Goal: Task Accomplishment & Management: Complete application form

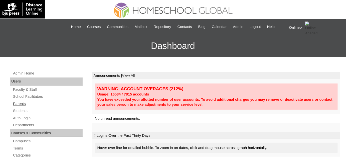
click at [43, 102] on link "Parents" at bounding box center [48, 104] width 70 height 6
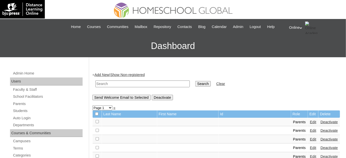
click at [109, 85] on input "text" at bounding box center [142, 84] width 94 height 7
type input "[PERSON_NAME]"
click at [195, 81] on input "Search" at bounding box center [203, 84] width 16 height 6
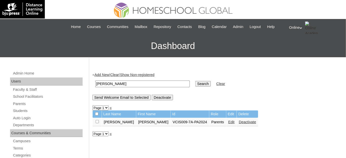
click at [229, 122] on link "Edit" at bounding box center [232, 122] width 6 height 4
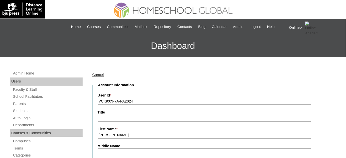
click at [146, 99] on input "VCIS009-7A-PA2024" at bounding box center [205, 101] width 214 height 7
paste input "HGP0177-OACAD2025"
type input "HGP0177-OACAD2025"
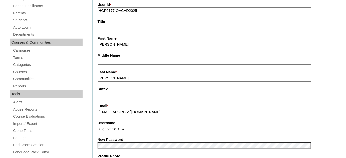
scroll to position [91, 0]
click at [145, 127] on input "kngervacio2024" at bounding box center [205, 129] width 214 height 7
paste input "5"
type input "kngervacio2025"
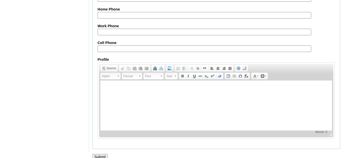
scroll to position [493, 0]
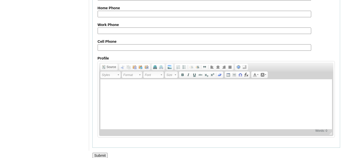
click at [104, 153] on input "Submit" at bounding box center [100, 156] width 16 height 6
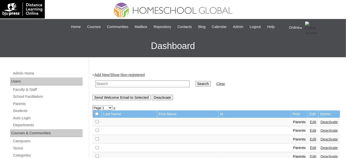
click at [103, 75] on link "Add New" at bounding box center [101, 75] width 15 height 4
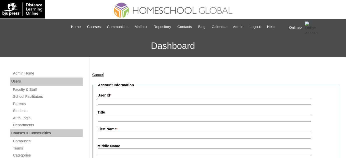
click at [127, 135] on input "First Name *" at bounding box center [205, 135] width 214 height 7
paste input "[PERSON_NAME] _250005825"
click at [167, 134] on input "Eowyn Shiloh Esguerra Visitacion _250005825" at bounding box center [205, 135] width 214 height 7
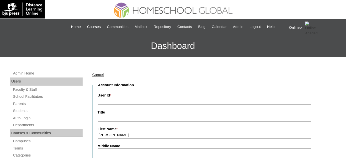
click at [147, 135] on input "Eowyn Shiloh Esguerra Visitacion" at bounding box center [205, 135] width 214 height 7
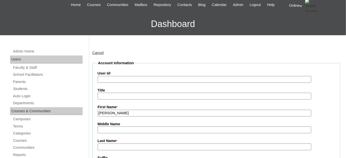
scroll to position [23, 0]
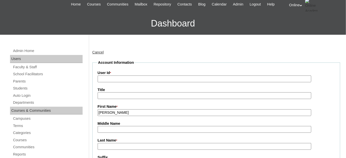
type input "Eowyn Shiloh Esguerra"
drag, startPoint x: 133, startPoint y: 146, endPoint x: 133, endPoint y: 143, distance: 3.3
click at [133, 147] on input "Last Name *" at bounding box center [205, 146] width 214 height 7
paste input "Visitacion"
type input "Visitacion"
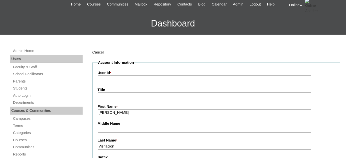
click at [131, 111] on input "Eowyn Shiloh Esguerra" at bounding box center [205, 113] width 214 height 7
type input "Eowyn Shiloh"
click at [123, 126] on input "Middle Name" at bounding box center [205, 129] width 214 height 7
paste input "Esguerra"
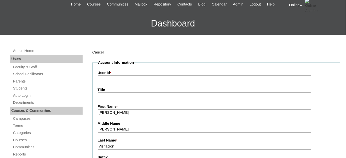
type input "Esguerra"
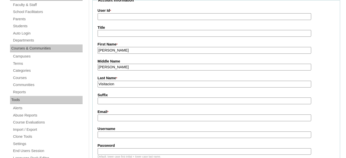
scroll to position [91, 0]
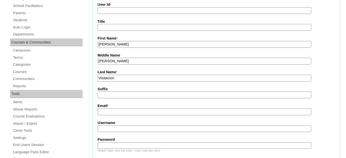
click at [137, 113] on input "Email *" at bounding box center [205, 112] width 214 height 7
paste input "eric.visitacion@gmail.com"
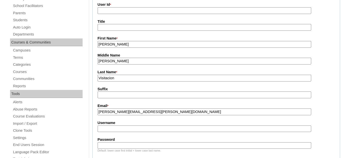
type input "eric.visitacion@gmail.com"
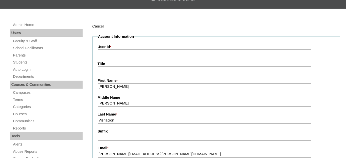
scroll to position [45, 0]
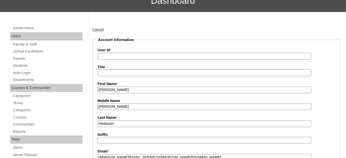
click at [147, 58] on input "User Id *" at bounding box center [205, 56] width 214 height 7
paste input "HG215OACAD2025"
type input "HG215OACAD2025"
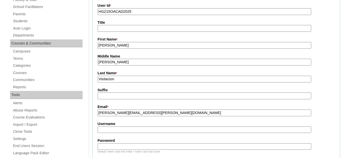
scroll to position [91, 0]
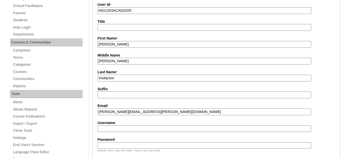
click at [138, 126] on input "Username" at bounding box center [205, 129] width 214 height 7
paste input "eowyn.visitacion2025"
type input "eowyn.visitacion2025"
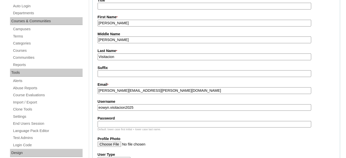
scroll to position [114, 0]
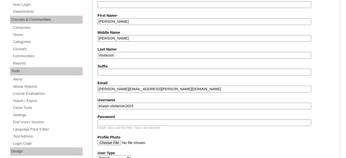
click at [132, 121] on input "Password" at bounding box center [205, 123] width 214 height 7
paste input "WhsGr"
type input "WhsGr"
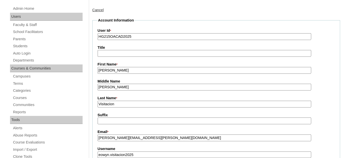
scroll to position [45, 0]
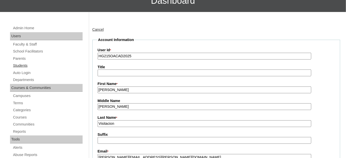
click at [39, 66] on link "Students" at bounding box center [48, 66] width 70 height 6
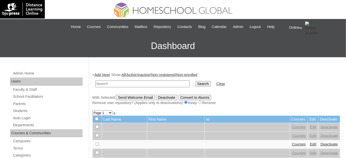
click at [103, 75] on link "Add New" at bounding box center [101, 75] width 15 height 4
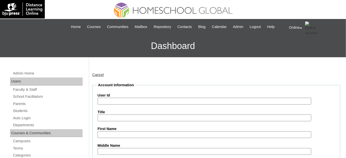
click at [159, 102] on input "User Id" at bounding box center [205, 101] width 214 height 7
click at [102, 76] on link "Cancel" at bounding box center [98, 75] width 12 height 4
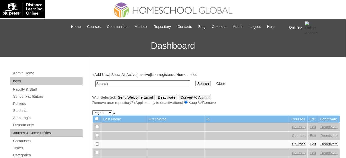
click at [129, 85] on input "text" at bounding box center [142, 84] width 94 height 7
click at [122, 83] on input "text" at bounding box center [142, 84] width 94 height 7
type input "[PERSON_NAME]"
click at [195, 81] on input "Search" at bounding box center [203, 84] width 16 height 6
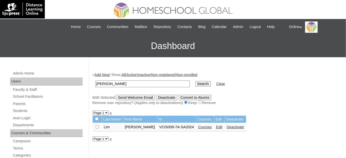
drag, startPoint x: 220, startPoint y: 126, endPoint x: 188, endPoint y: 13, distance: 117.3
click at [227, 126] on link "Deactivate" at bounding box center [235, 127] width 17 height 4
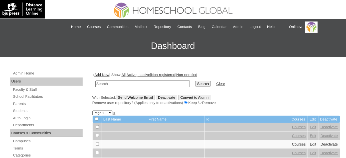
click at [106, 76] on link "Add New" at bounding box center [101, 75] width 15 height 4
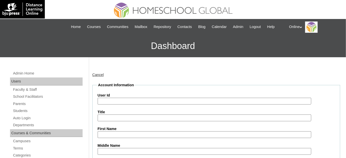
click at [142, 101] on input "User Id" at bounding box center [205, 101] width 214 height 7
paste input "HG216OACAD2025"
type input "HG216OACAD2025"
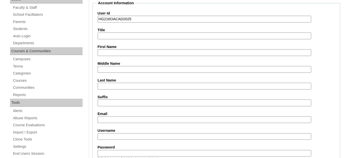
scroll to position [91, 0]
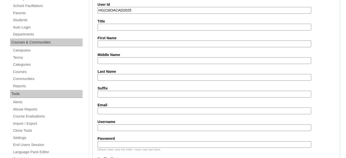
click at [130, 126] on input "Username" at bounding box center [205, 128] width 214 height 7
paste input "kyle.lim2025"
type input "kyle.lim2025"
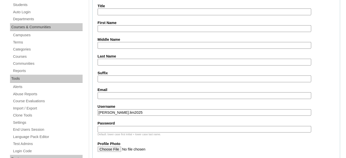
scroll to position [114, 0]
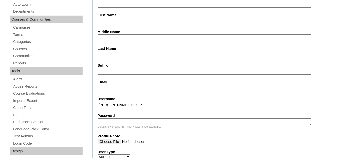
click at [120, 119] on input "Password" at bounding box center [205, 122] width 214 height 7
paste input "yLcvG"
type input "yLcvG"
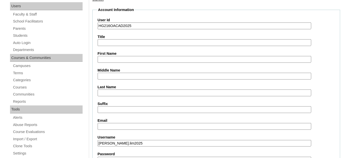
scroll to position [68, 0]
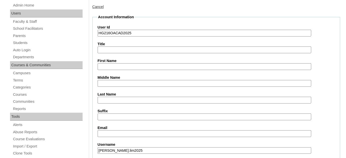
click at [120, 67] on input "First Name" at bounding box center [205, 66] width 214 height 7
paste input "Kyle Marcus Gervacio Lim _240003831"
click at [163, 64] on input "Kyle Marcus Gervacio Lim _240003831" at bounding box center [205, 66] width 214 height 7
click at [138, 65] on input "Kyle Marcus Gervacio Lim" at bounding box center [205, 66] width 214 height 7
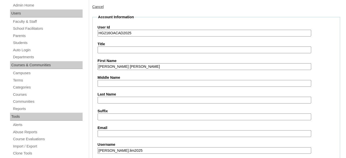
click at [138, 65] on input "Kyle Marcus Gervacio Lim" at bounding box center [205, 66] width 214 height 7
type input "Kyle Marcus Gervacio"
click at [118, 98] on input "Last Name" at bounding box center [205, 100] width 214 height 7
paste input "Lim"
type input "Lim"
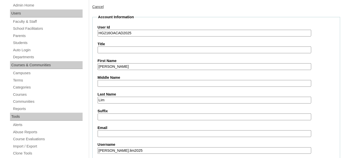
click at [134, 64] on input "Kyle Marcus Gervacio" at bounding box center [205, 66] width 214 height 7
type input "Kyle Marcus"
click at [124, 80] on input "Middle Name" at bounding box center [205, 83] width 214 height 7
paste input "Gervacio"
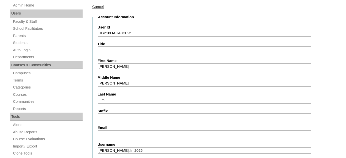
type input "Gervacio"
click at [123, 133] on input "Email" at bounding box center [205, 134] width 214 height 7
paste input "erasmoerictanlim@gmail.com"
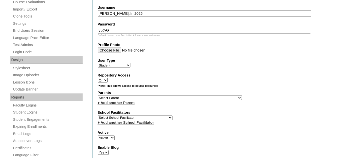
scroll to position [205, 0]
type input "erasmoerictanlim@gmail.com"
click at [139, 96] on select "Select Parent , , , , , , , , , , , , , , , , , , , , , , , , , , , , , , , , ,…" at bounding box center [170, 98] width 144 height 5
select select "39712"
click at [98, 96] on select "Select Parent , , , , , , , , , , , , , , , , , , , , , , , , , , , , , , , , ,…" at bounding box center [170, 98] width 144 height 5
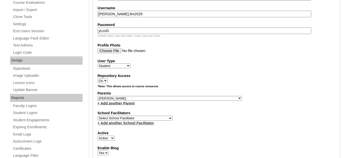
click at [139, 96] on select "Select Parent , , , , , , , , , , , , , , , , , , , , , , , , , , , , , , , , ,…" at bounding box center [170, 98] width 144 height 5
click at [98, 96] on select "Select Parent , , , , , , , , , , , , , , , , , , , , , , , , , , , , , , , , ,…" at bounding box center [170, 98] width 144 height 5
click at [144, 116] on select "Select School Facilitator Norman Añain Ruffa Abadijas Mary Abella Gloryfe Abion…" at bounding box center [135, 118] width 75 height 5
select select "29277"
click at [98, 116] on select "Select School Facilitator Norman Añain Ruffa Abadijas Mary Abella Gloryfe Abion…" at bounding box center [135, 118] width 75 height 5
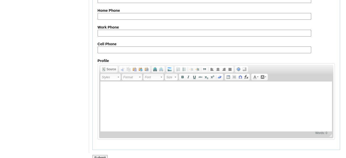
scroll to position [596, 0]
click at [105, 155] on input "Submit" at bounding box center [100, 158] width 16 height 6
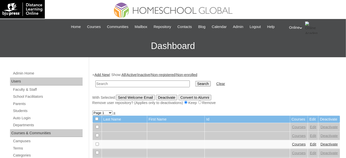
click at [109, 74] on link "Add New" at bounding box center [101, 75] width 15 height 4
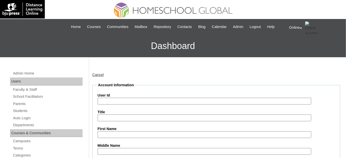
click at [134, 103] on input "User Id" at bounding box center [205, 101] width 214 height 7
paste input "HG218OACAD2025"
type input "HG218OACAD2025"
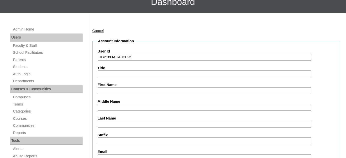
scroll to position [45, 0]
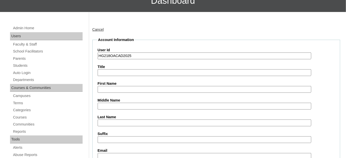
click at [116, 88] on input "First Name" at bounding box center [205, 89] width 214 height 7
paste input "Miana Glechelle Batchar Maglaque _240003925"
click at [170, 86] on input "Miana Glechelle Batchar Maglaque _240003925" at bounding box center [205, 89] width 214 height 7
click at [156, 86] on input "Miana Glechelle Batchar Maglaque" at bounding box center [205, 89] width 214 height 7
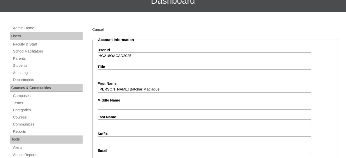
click at [156, 86] on input "Miana Glechelle Batchar Maglaque" at bounding box center [205, 89] width 214 height 7
type input "Miana Glechelle Batchar"
click at [123, 121] on input "Last Name" at bounding box center [205, 123] width 214 height 7
paste input "Maglaque"
type input "Maglaque"
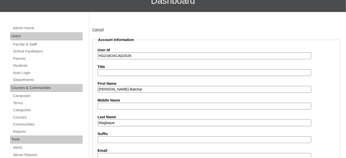
click at [136, 87] on input "Miana Glechelle Batchar" at bounding box center [205, 89] width 214 height 7
type input "Miana Glechelle"
click at [126, 107] on input "Middle Name" at bounding box center [205, 106] width 214 height 7
paste input "Batchar"
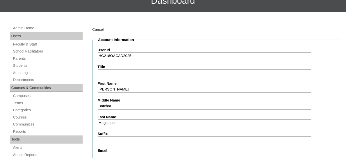
type input "Batchar"
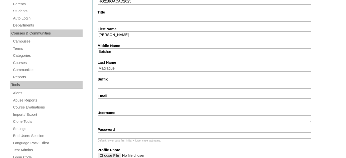
scroll to position [114, 0]
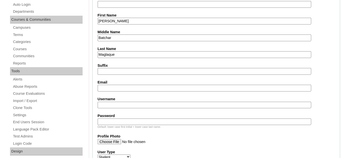
click at [114, 85] on input "Email" at bounding box center [205, 88] width 214 height 7
paste input "mac.maglaque@gmail.com"
type input "mac.maglaque@gmail.com"
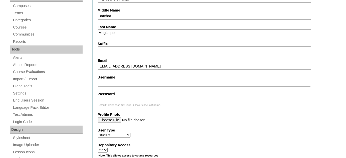
scroll to position [137, 0]
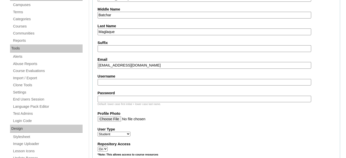
click at [132, 80] on input "Username" at bounding box center [205, 82] width 214 height 7
paste input "miana.maglaque2025"
type input "miana.maglaque2025"
paste input "NgCae"
type input "NgCae"
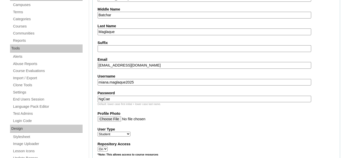
click at [120, 132] on select "Faculty Staff Student Parents School Facilitators" at bounding box center [114, 134] width 33 height 5
click at [173, 117] on input "Profile Photo" at bounding box center [205, 120] width 214 height 6
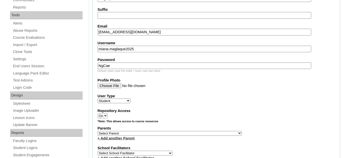
scroll to position [182, 0]
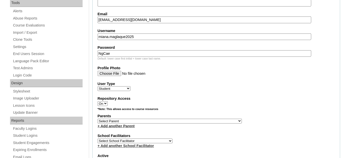
click at [173, 119] on select "Select Parent , , , , , , , , , , , , , , , , , , , , , , , , , , , , , , , , ,…" at bounding box center [170, 121] width 144 height 5
select select "39313"
click at [98, 119] on select "Select Parent , , , , , , , , , , , , , , , , , , , , , , , , , , , , , , , , ,…" at bounding box center [170, 121] width 144 height 5
click at [144, 139] on select "Select School Facilitator Norman Añain Ruffa Abadijas Mary Abella Gloryfe Abion…" at bounding box center [135, 141] width 75 height 5
select select "29277"
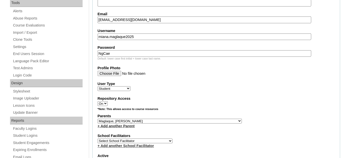
click at [98, 139] on select "Select School Facilitator Norman Añain Ruffa Abadijas Mary Abella Gloryfe Abion…" at bounding box center [135, 141] width 75 height 5
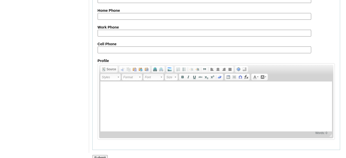
scroll to position [596, 0]
click at [101, 155] on input "Submit" at bounding box center [100, 158] width 16 height 6
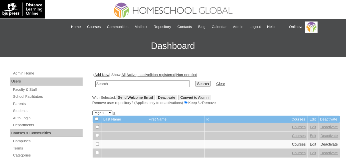
click at [153, 86] on input "text" at bounding box center [142, 84] width 94 height 7
type input "[PERSON_NAME]"
click at [195, 81] on input "Search" at bounding box center [203, 84] width 16 height 6
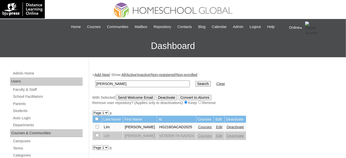
click at [199, 126] on link "Courses" at bounding box center [205, 127] width 14 height 4
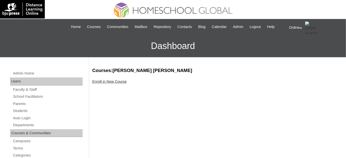
click at [125, 81] on link "Enroll in New Course" at bounding box center [109, 82] width 35 height 4
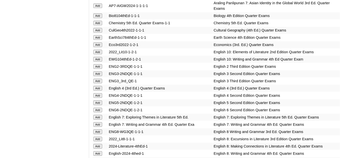
scroll to position [547, 0]
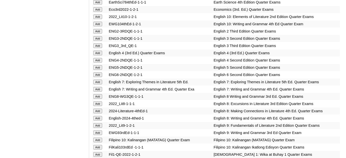
click at [97, 109] on input "Add" at bounding box center [97, 111] width 9 height 5
click at [99, 116] on input "Add" at bounding box center [97, 118] width 9 height 5
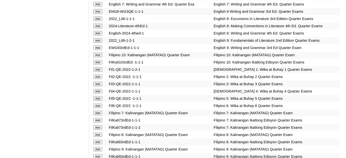
scroll to position [638, 0]
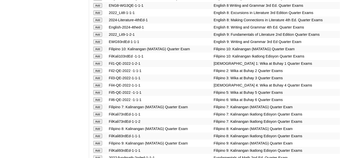
click at [102, 127] on input "Add" at bounding box center [97, 129] width 9 height 5
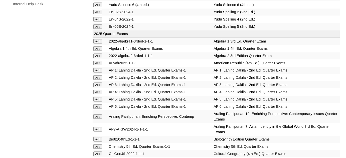
scroll to position [387, 0]
click at [98, 47] on input "Add" at bounding box center [97, 49] width 9 height 5
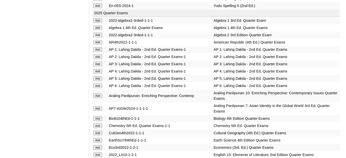
scroll to position [410, 0]
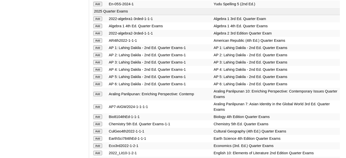
click at [98, 115] on input "Add" at bounding box center [97, 117] width 9 height 5
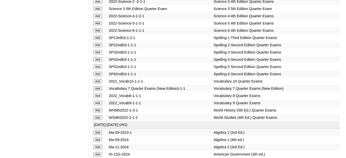
scroll to position [1025, 0]
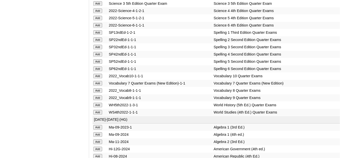
click at [98, 108] on input "Add" at bounding box center [97, 105] width 9 height 5
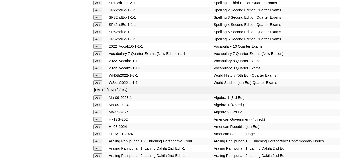
scroll to position [1071, 0]
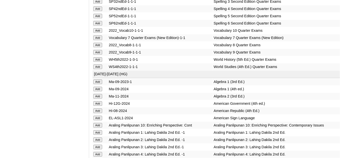
click at [96, 91] on input "Add" at bounding box center [97, 89] width 9 height 5
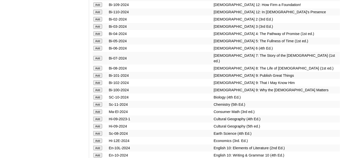
scroll to position [1321, 0]
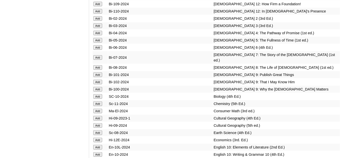
click at [99, 99] on input "Add" at bounding box center [97, 96] width 9 height 5
click at [99, 70] on input "Add" at bounding box center [97, 67] width 9 height 5
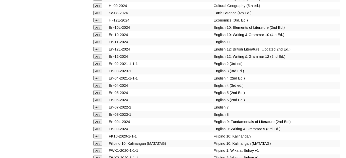
scroll to position [1458, 0]
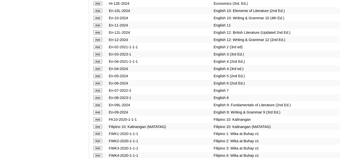
click at [99, 100] on input "Add" at bounding box center [97, 98] width 9 height 5
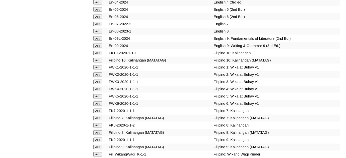
scroll to position [1526, 0]
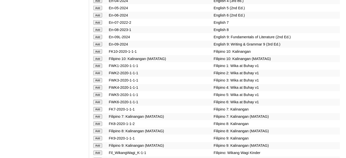
click at [98, 133] on input "Add" at bounding box center [97, 131] width 9 height 5
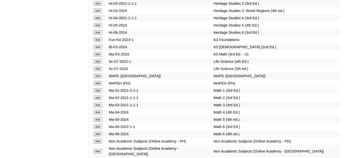
scroll to position [1845, 0]
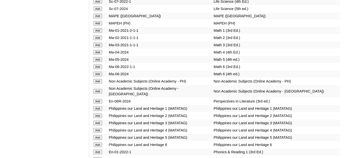
click at [98, 79] on input "Add" at bounding box center [97, 81] width 9 height 5
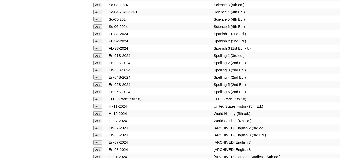
scroll to position [2096, 0]
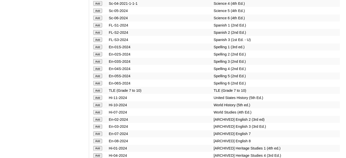
click at [101, 103] on input "Add" at bounding box center [97, 105] width 9 height 5
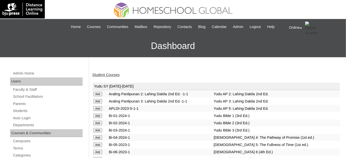
click at [116, 74] on link "Student Courses" at bounding box center [105, 75] width 27 height 4
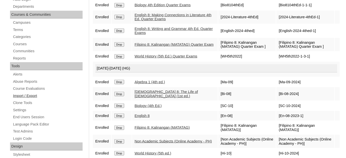
scroll to position [45, 0]
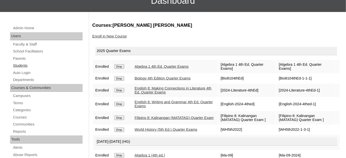
click at [35, 63] on link "Students" at bounding box center [48, 66] width 70 height 6
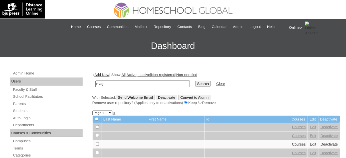
click at [140, 83] on input "mag" at bounding box center [142, 84] width 94 height 7
type input "maglaque"
click at [195, 81] on input "Search" at bounding box center [203, 84] width 16 height 6
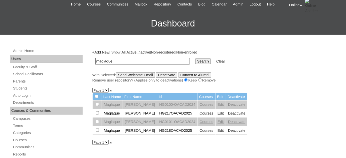
scroll to position [23, 0]
click at [206, 130] on link "Courses" at bounding box center [207, 131] width 14 height 4
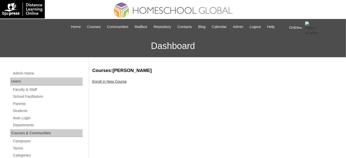
click at [111, 83] on link "Enroll in New Course" at bounding box center [109, 82] width 35 height 4
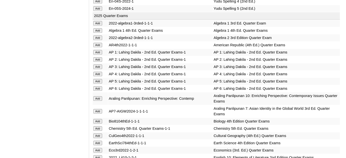
scroll to position [410, 0]
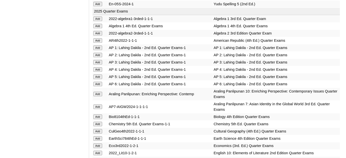
click at [96, 105] on input "Add" at bounding box center [97, 107] width 9 height 5
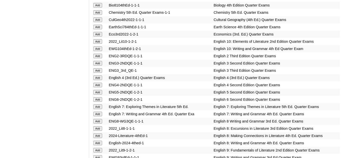
scroll to position [524, 0]
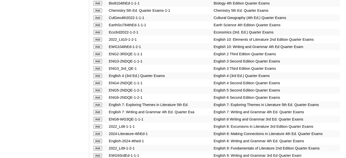
click at [100, 103] on input "Add" at bounding box center [97, 105] width 9 height 5
click at [100, 110] on input "Add" at bounding box center [97, 112] width 9 height 5
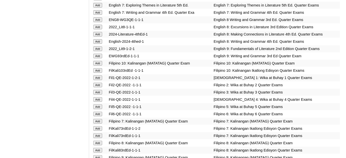
scroll to position [638, 0]
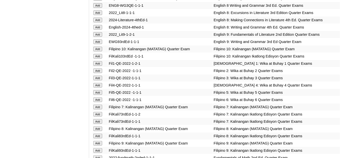
click at [100, 105] on input "Add" at bounding box center [97, 107] width 9 height 5
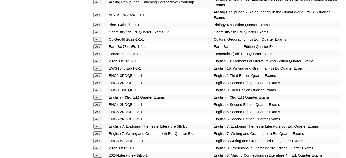
scroll to position [501, 0]
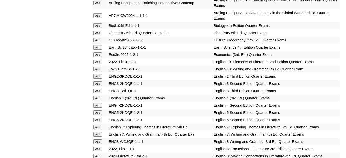
click at [98, 45] on input "Add" at bounding box center [97, 47] width 9 height 5
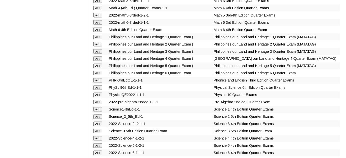
scroll to position [911, 0]
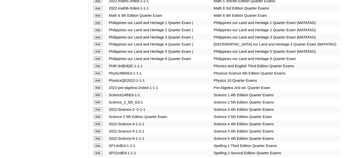
click at [97, 90] on input "Add" at bounding box center [97, 88] width 9 height 5
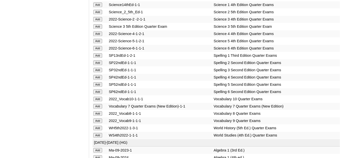
scroll to position [1002, 0]
click at [99, 108] on input "Add" at bounding box center [97, 106] width 9 height 5
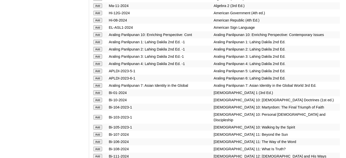
scroll to position [1162, 0]
click at [99, 87] on input "Add" at bounding box center [97, 85] width 9 height 5
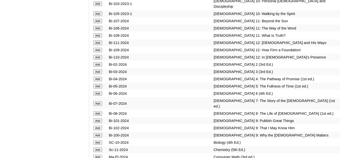
scroll to position [1276, 0]
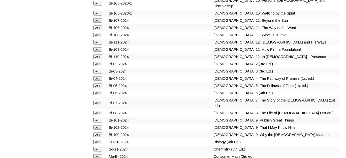
click at [101, 105] on input "Add" at bounding box center [97, 103] width 9 height 5
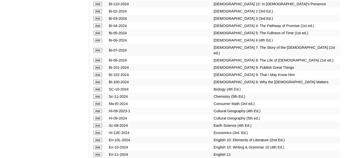
scroll to position [1344, 0]
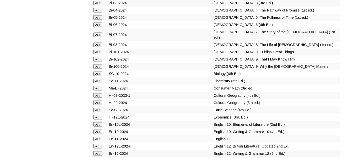
click at [100, 113] on input "Add" at bounding box center [97, 110] width 9 height 5
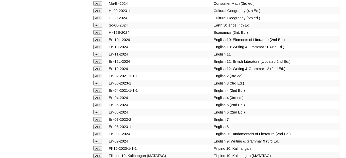
scroll to position [1435, 0]
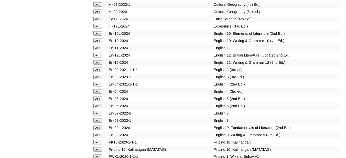
click at [98, 116] on input "Add" at bounding box center [97, 113] width 9 height 5
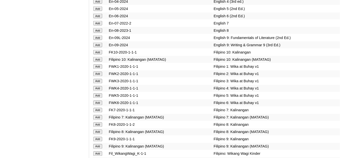
scroll to position [1526, 0]
click at [98, 119] on input "Add" at bounding box center [97, 117] width 9 height 5
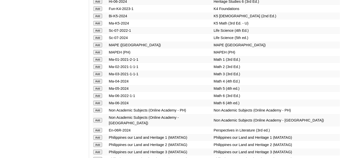
scroll to position [1822, 0]
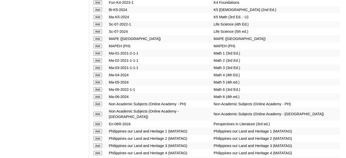
click at [97, 102] on input "Add" at bounding box center [97, 104] width 9 height 5
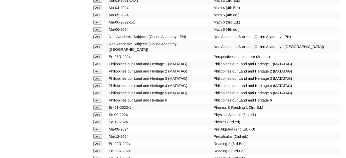
scroll to position [1891, 0]
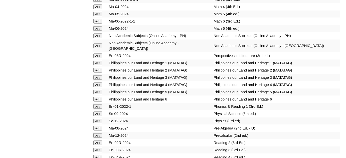
click at [101, 126] on input "Add" at bounding box center [97, 128] width 9 height 5
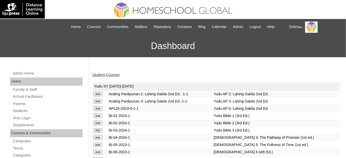
click at [102, 75] on link "Student Courses" at bounding box center [105, 75] width 27 height 4
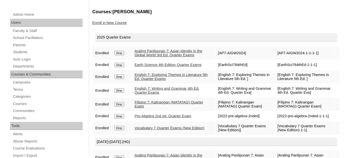
scroll to position [23, 0]
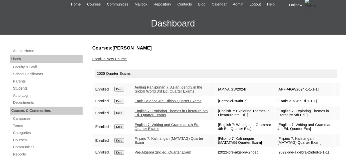
click at [28, 86] on link "Students" at bounding box center [48, 88] width 70 height 6
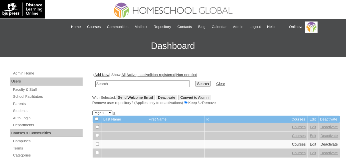
click at [126, 84] on input "text" at bounding box center [142, 84] width 94 height 7
type input "maglaque"
click at [158, 83] on input "maglaque" at bounding box center [142, 84] width 94 height 7
click at [195, 81] on input "Search" at bounding box center [203, 84] width 16 height 6
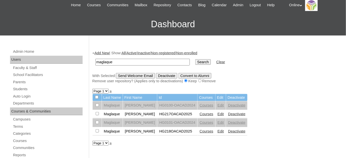
scroll to position [23, 0]
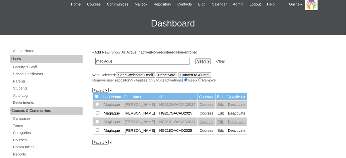
click at [223, 112] on link "Edit" at bounding box center [221, 114] width 6 height 4
click at [224, 129] on link "Edit" at bounding box center [221, 131] width 6 height 4
click at [258, 5] on span "Logout" at bounding box center [255, 5] width 11 height 6
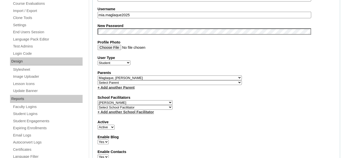
scroll to position [205, 0]
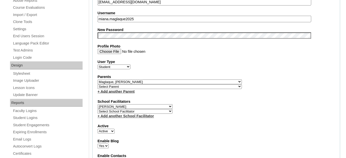
scroll to position [205, 0]
